Goal: Task Accomplishment & Management: Use online tool/utility

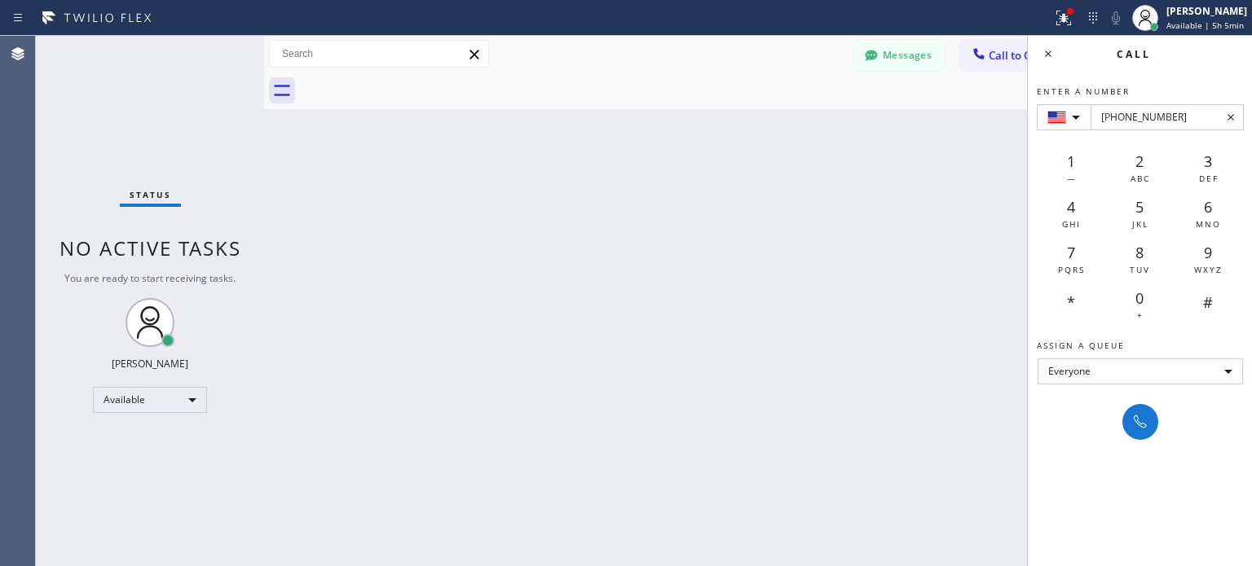
type input "[PHONE_NUMBER]"
click at [1125, 403] on div "Enter a number [PHONE_NUMBER] 1 — 2 ABC 3 DEF 4 GHI 5 JKL 6 MNO 7 PQRS 8 TUV 9 …" at bounding box center [1140, 256] width 225 height 368
click at [1129, 413] on div at bounding box center [1140, 422] width 23 height 20
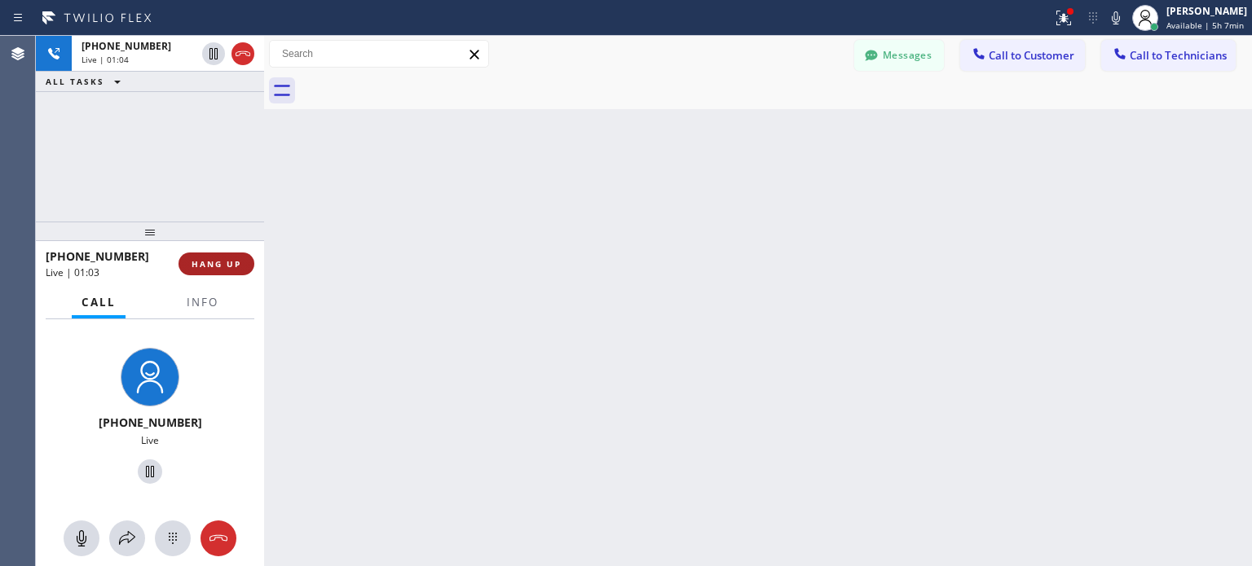
click at [237, 258] on span "HANG UP" at bounding box center [217, 263] width 50 height 11
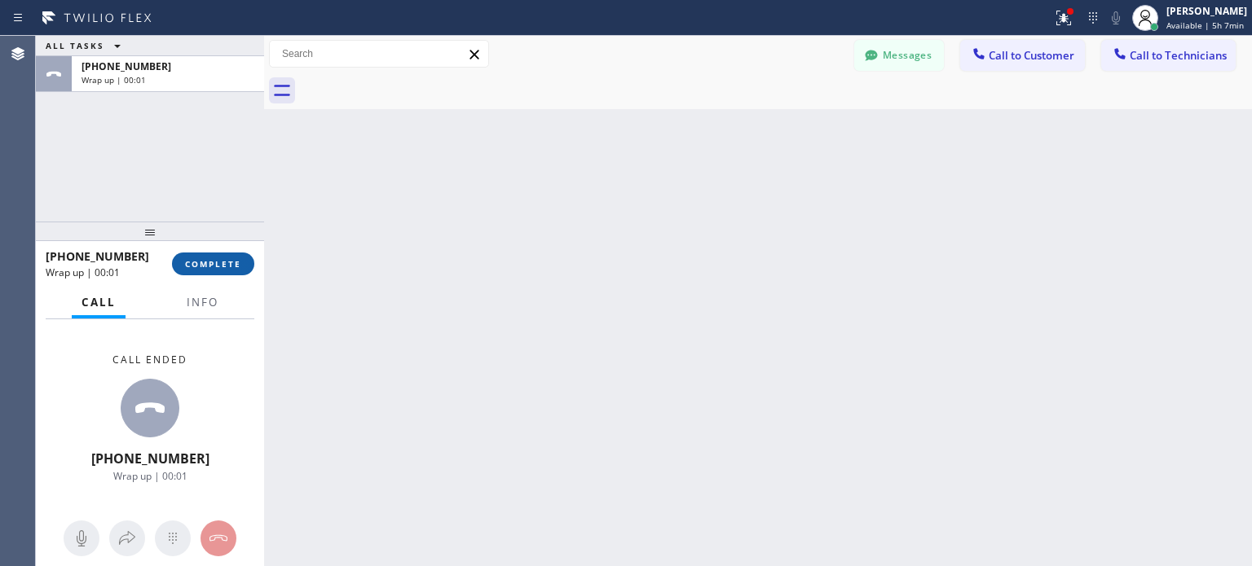
click at [228, 266] on span "COMPLETE" at bounding box center [213, 263] width 56 height 11
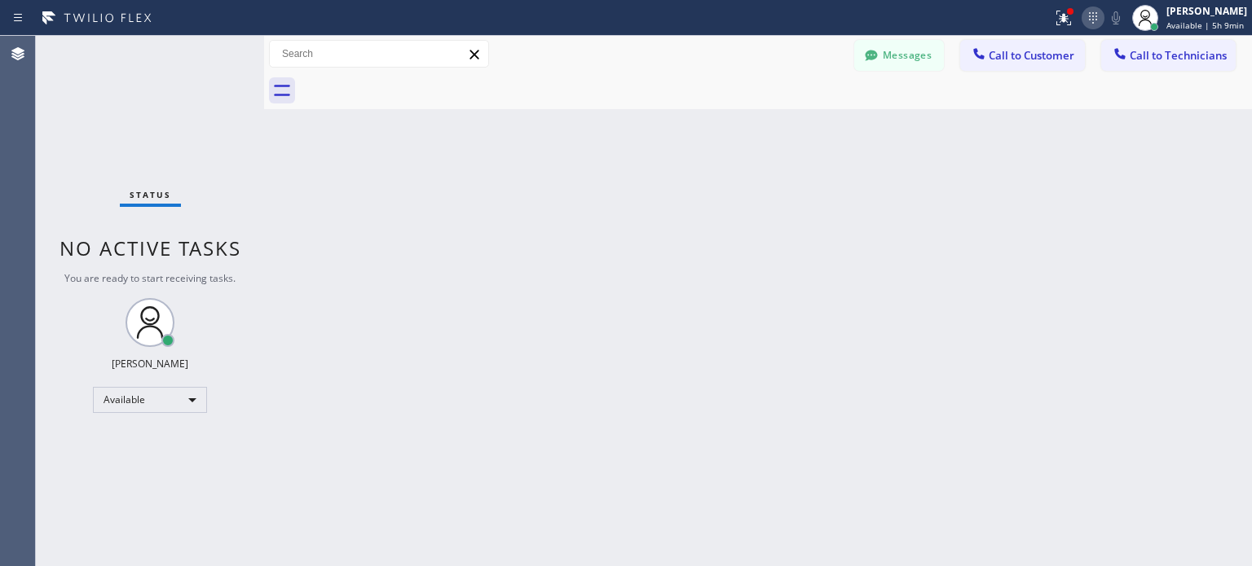
click at [1089, 15] on icon at bounding box center [1093, 17] width 8 height 11
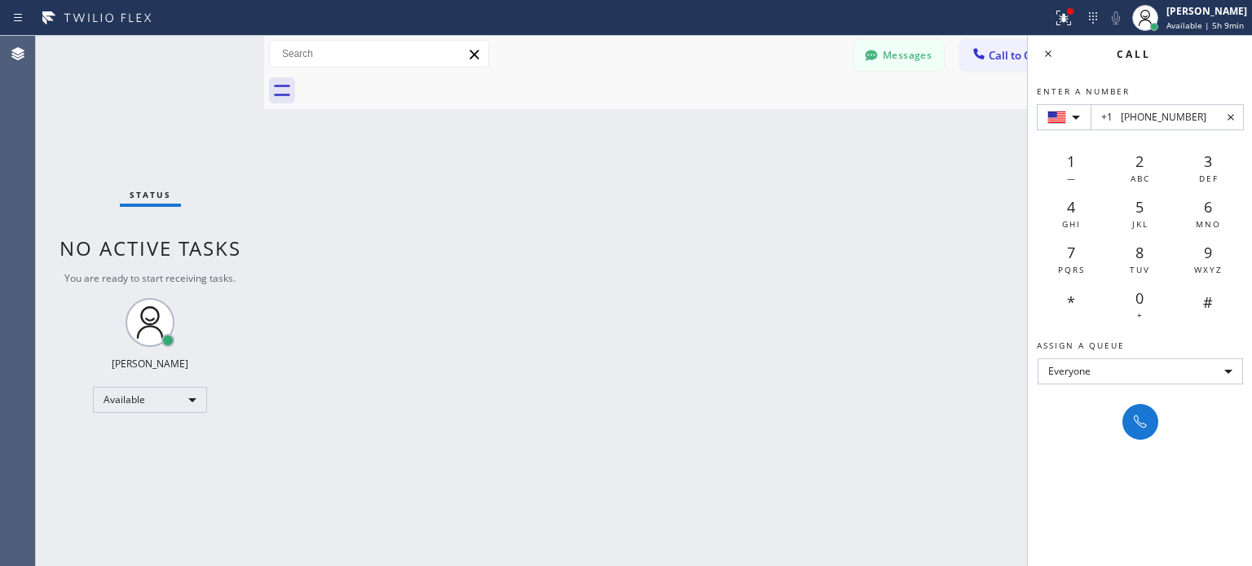
type input "+1 [PHONE_NUMBER]"
click at [1139, 400] on div "Enter a number +1 [PHONE_NUMBER] 1 — 2 ABC 3 DEF 4 GHI 5 JKL 6 MNO 7 PQRS 8 TUV…" at bounding box center [1140, 256] width 225 height 368
click at [1139, 410] on button at bounding box center [1140, 422] width 36 height 36
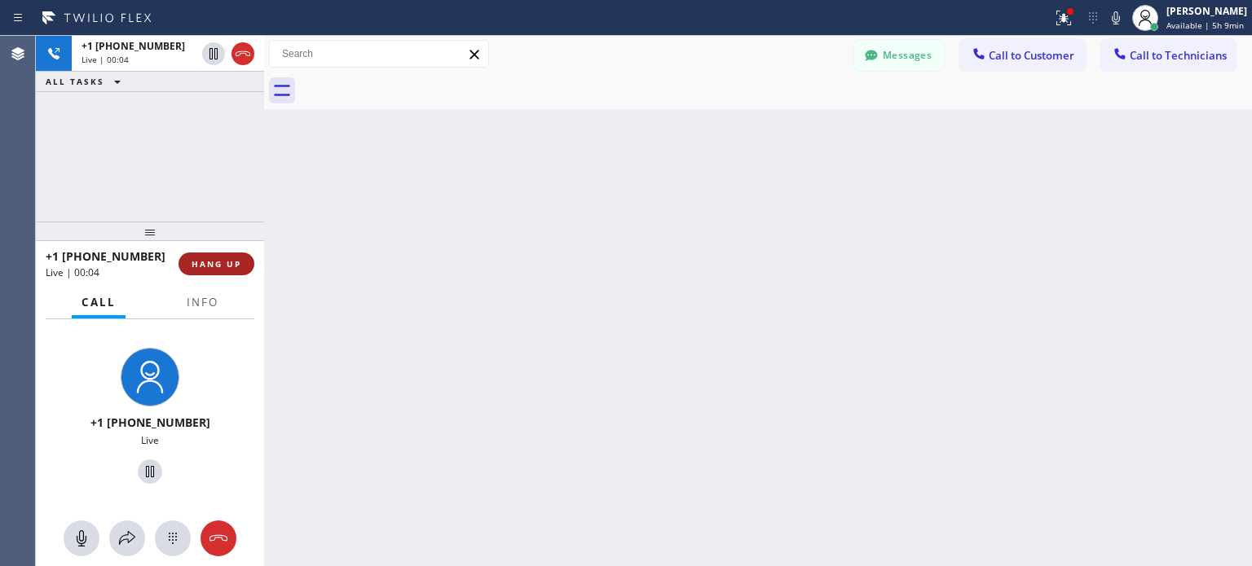
click at [236, 264] on span "HANG UP" at bounding box center [217, 263] width 50 height 11
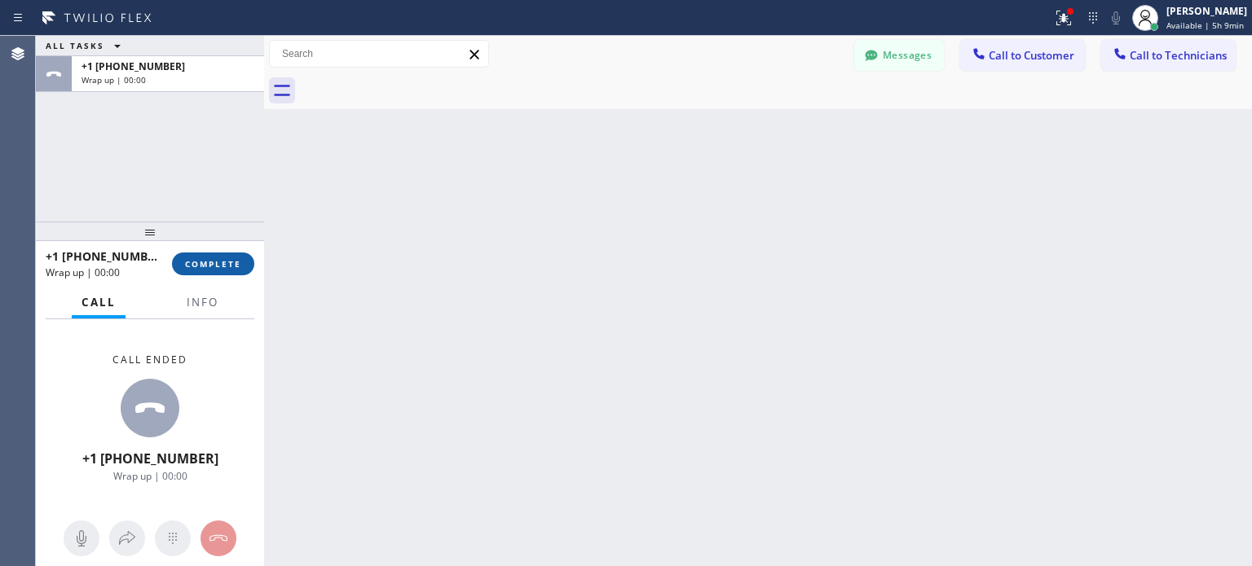
click at [229, 266] on span "COMPLETE" at bounding box center [213, 263] width 56 height 11
